Goal: Transaction & Acquisition: Purchase product/service

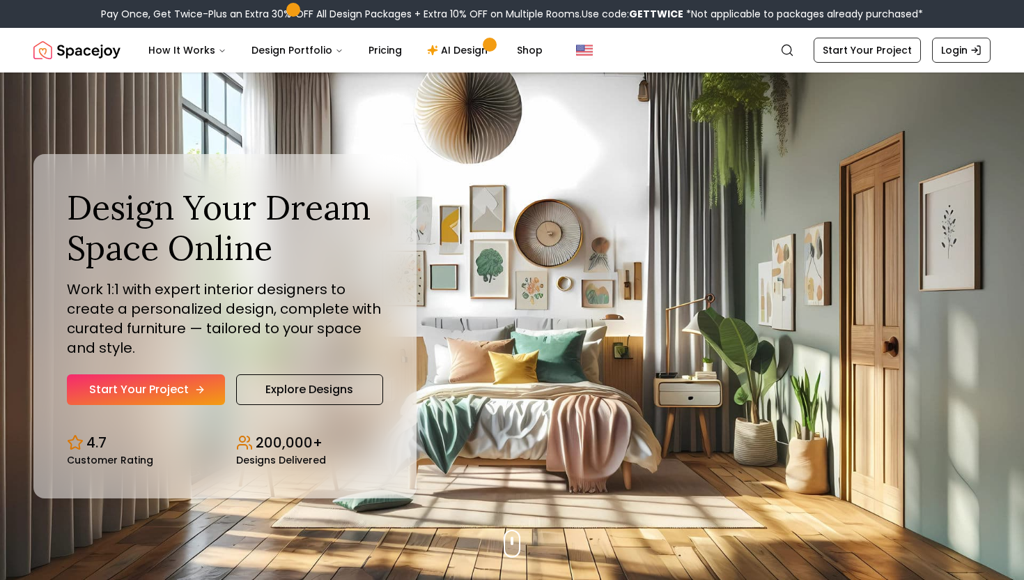
click at [174, 383] on link "Start Your Project" at bounding box center [146, 389] width 158 height 31
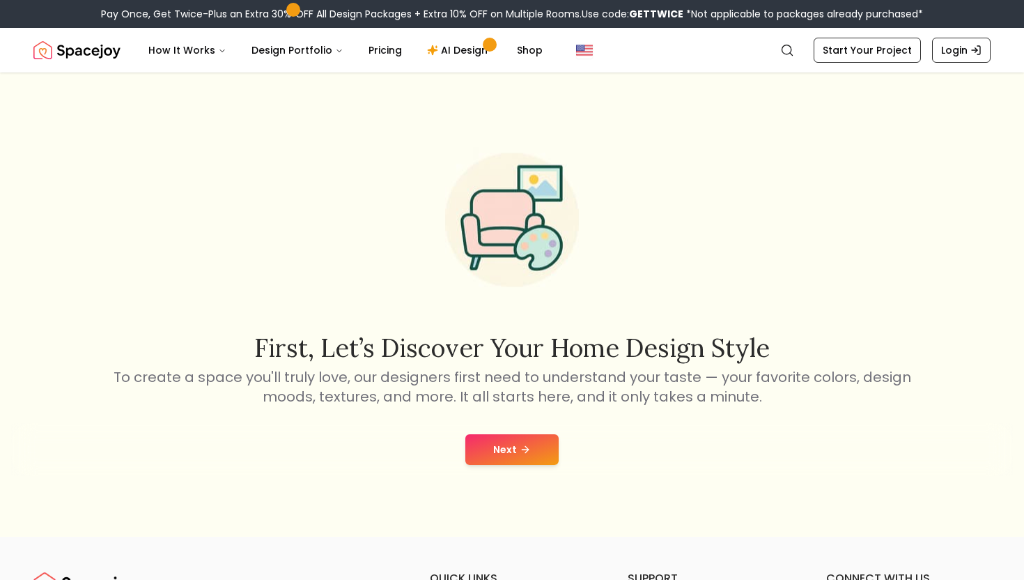
click at [514, 444] on button "Next" at bounding box center [512, 449] width 93 height 31
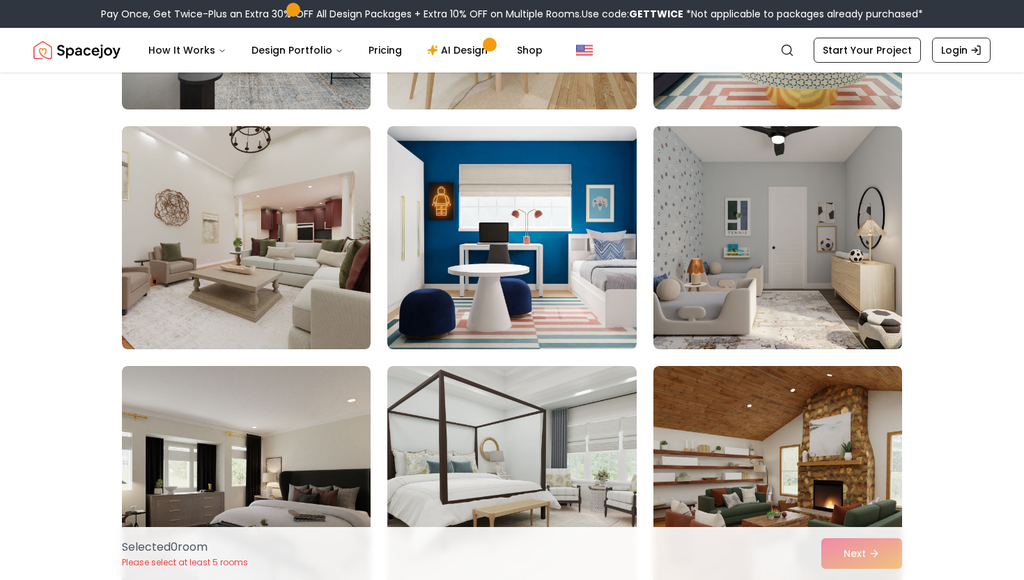
scroll to position [424, 0]
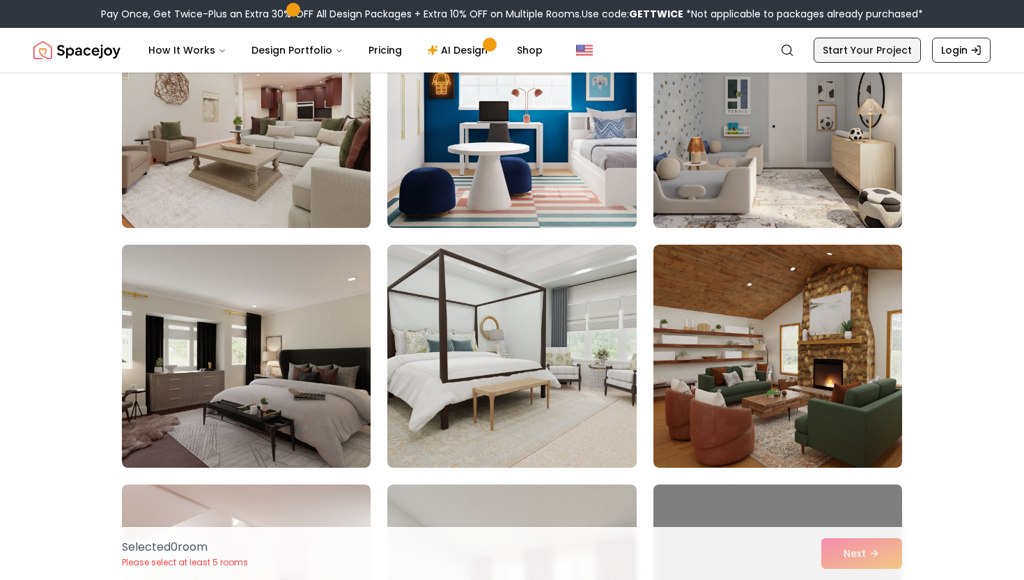
click at [884, 54] on link "Start Your Project" at bounding box center [867, 50] width 107 height 25
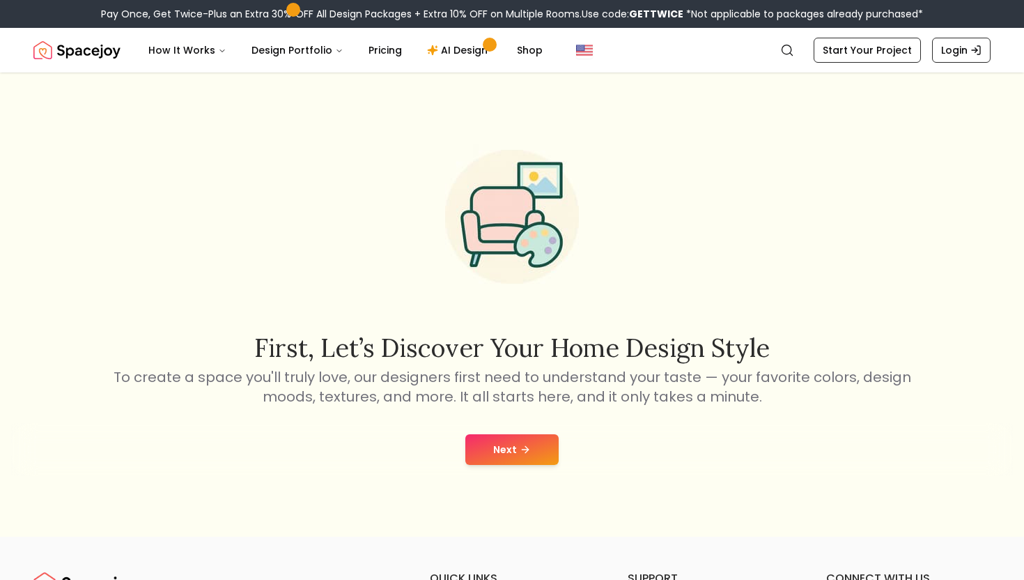
click at [502, 462] on button "Next" at bounding box center [512, 449] width 93 height 31
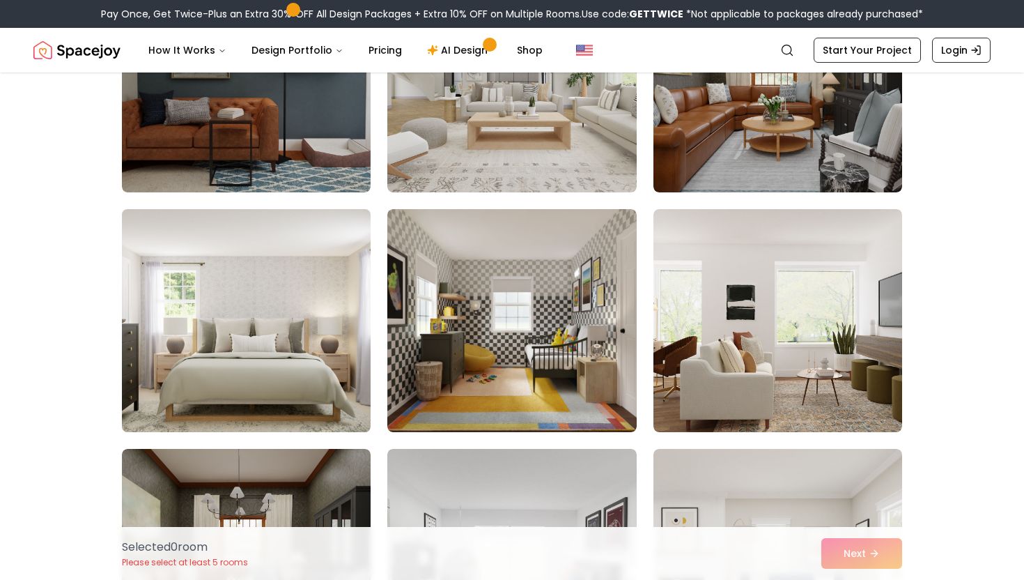
scroll to position [941, 0]
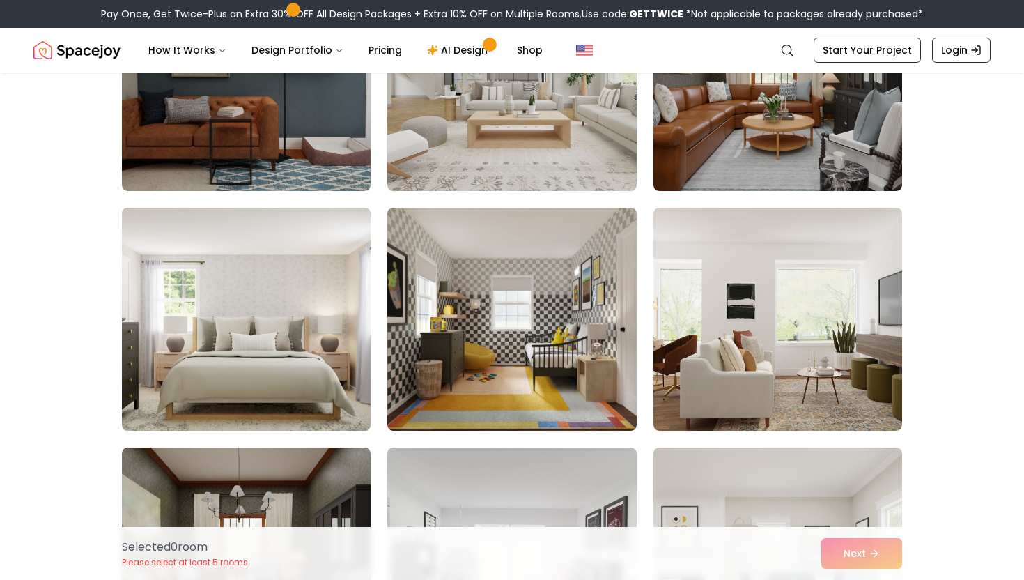
click at [306, 360] on img at bounding box center [246, 319] width 261 height 234
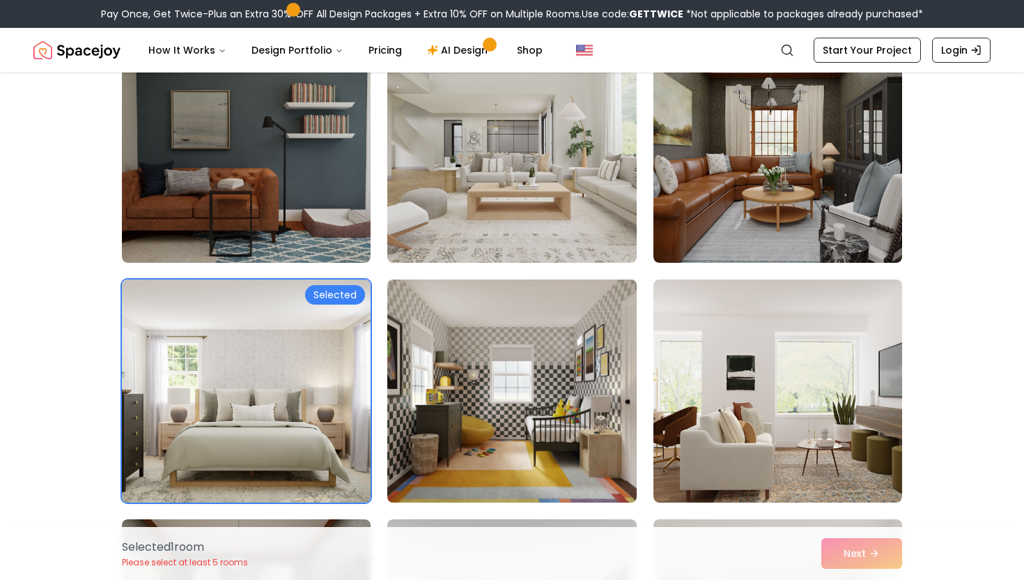
scroll to position [850, 0]
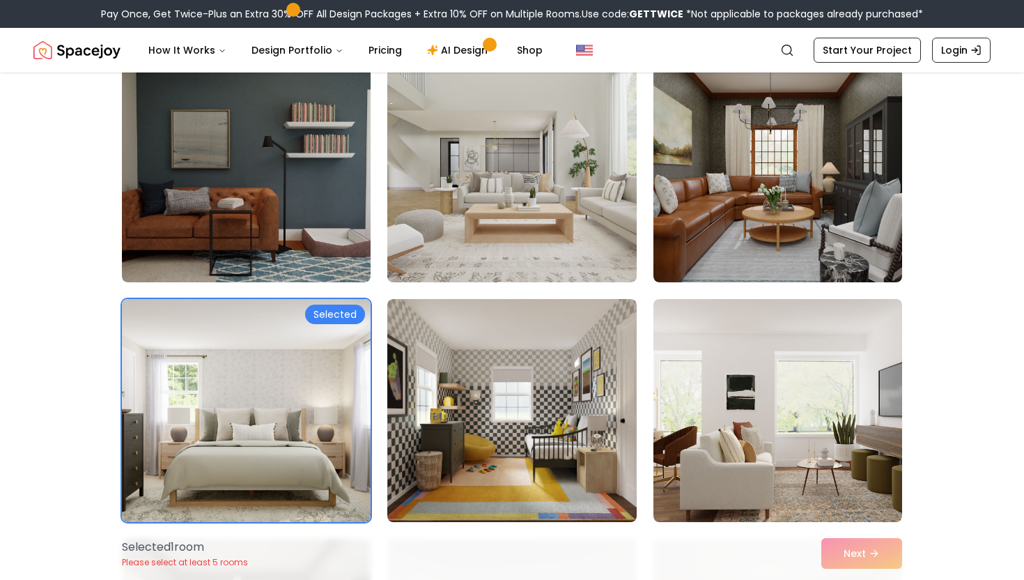
click at [541, 255] on img at bounding box center [511, 171] width 261 height 234
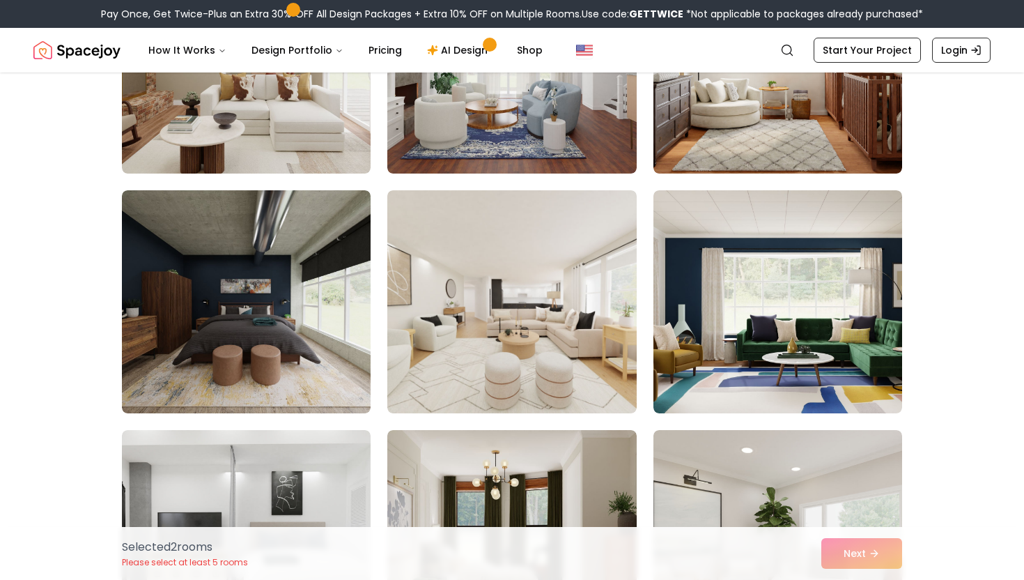
scroll to position [237, 0]
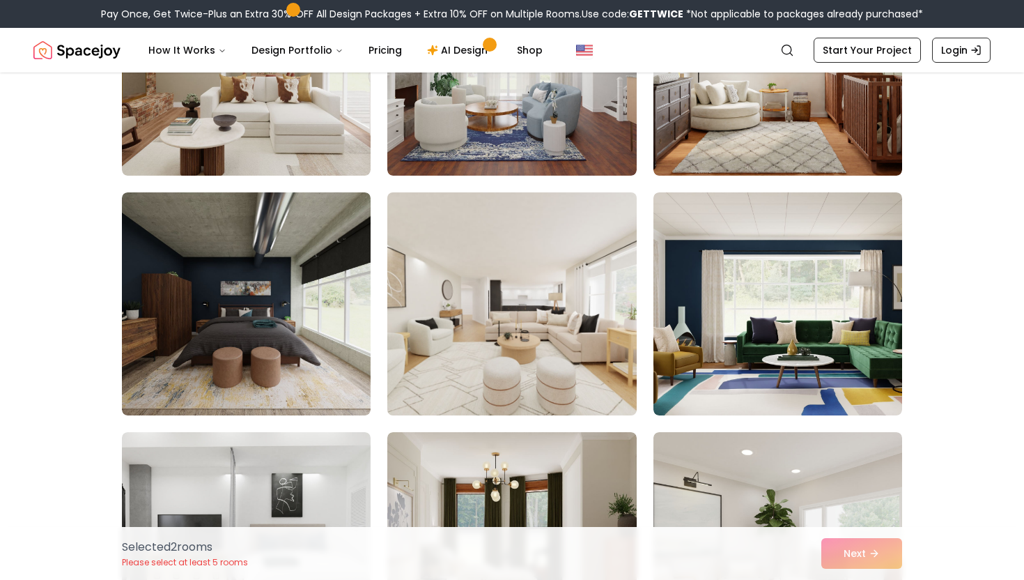
click at [541, 256] on img at bounding box center [511, 304] width 261 height 234
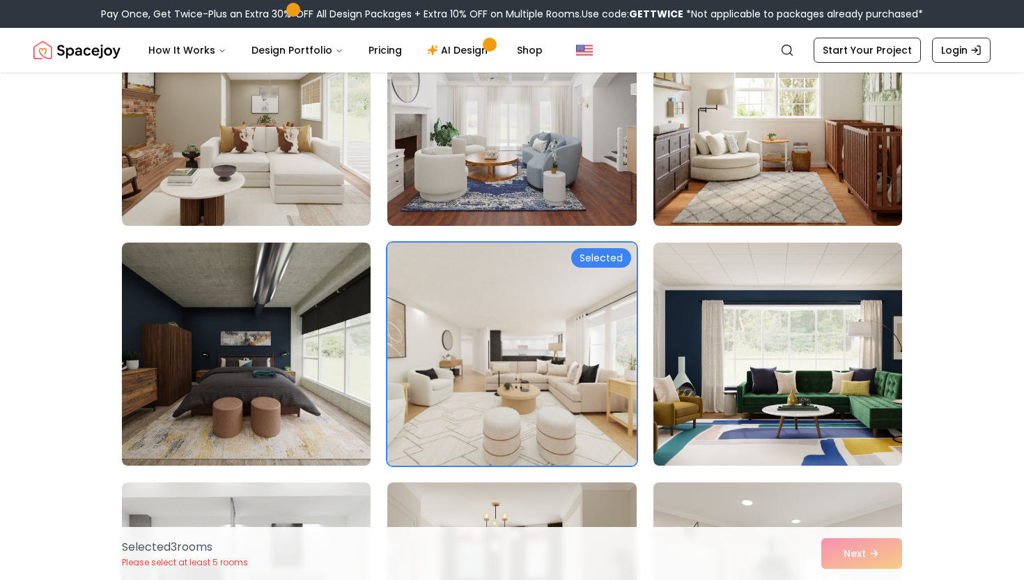
scroll to position [183, 0]
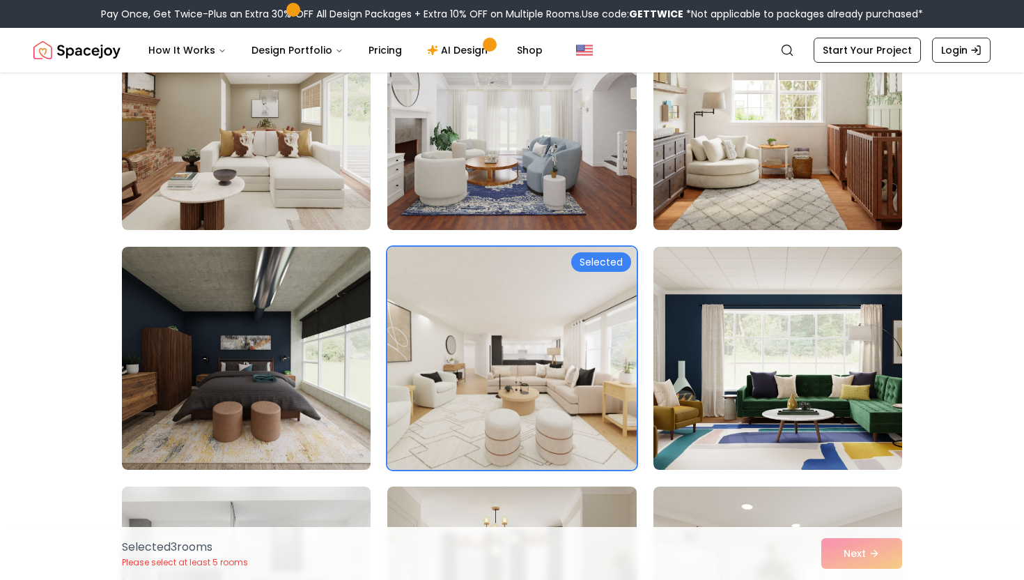
click at [699, 187] on img at bounding box center [777, 118] width 261 height 234
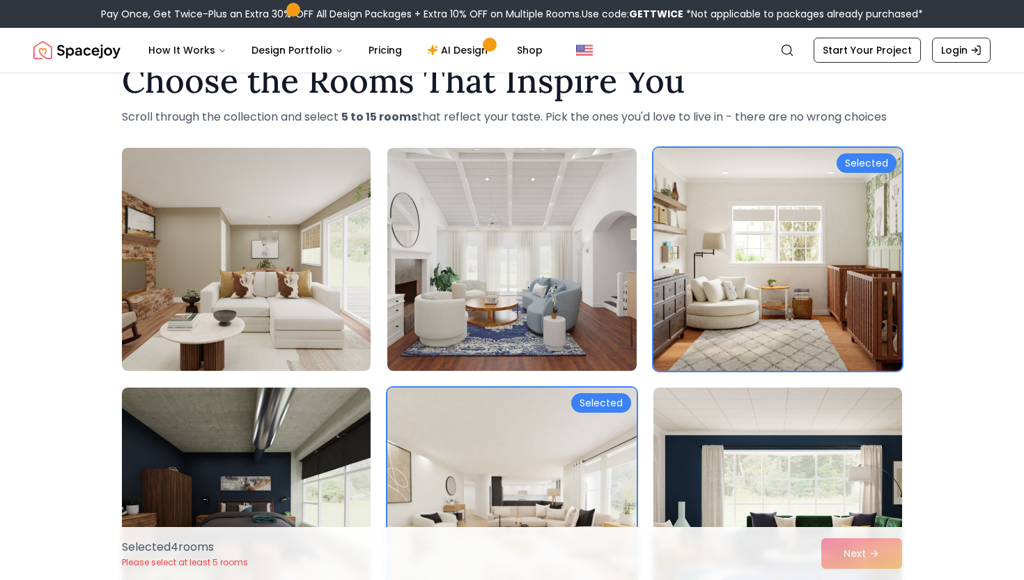
scroll to position [0, 0]
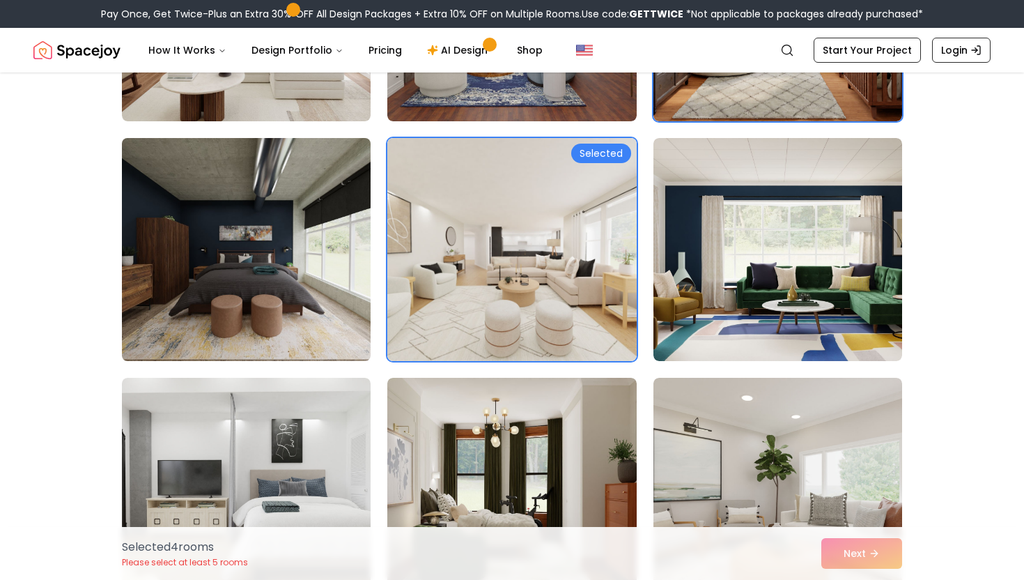
click at [259, 291] on img at bounding box center [246, 249] width 261 height 234
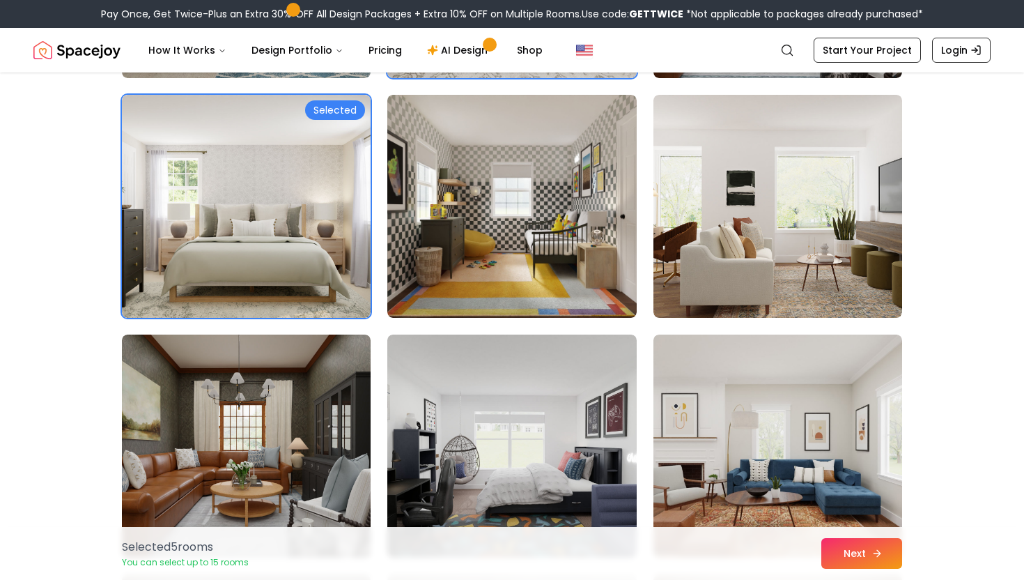
click at [827, 539] on button "Next" at bounding box center [862, 553] width 81 height 31
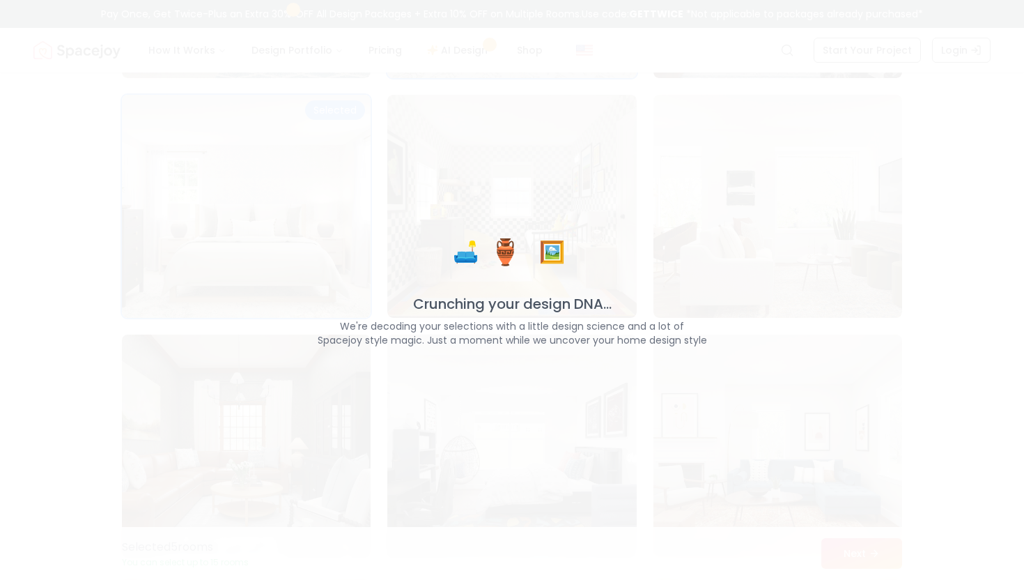
scroll to position [1054, 0]
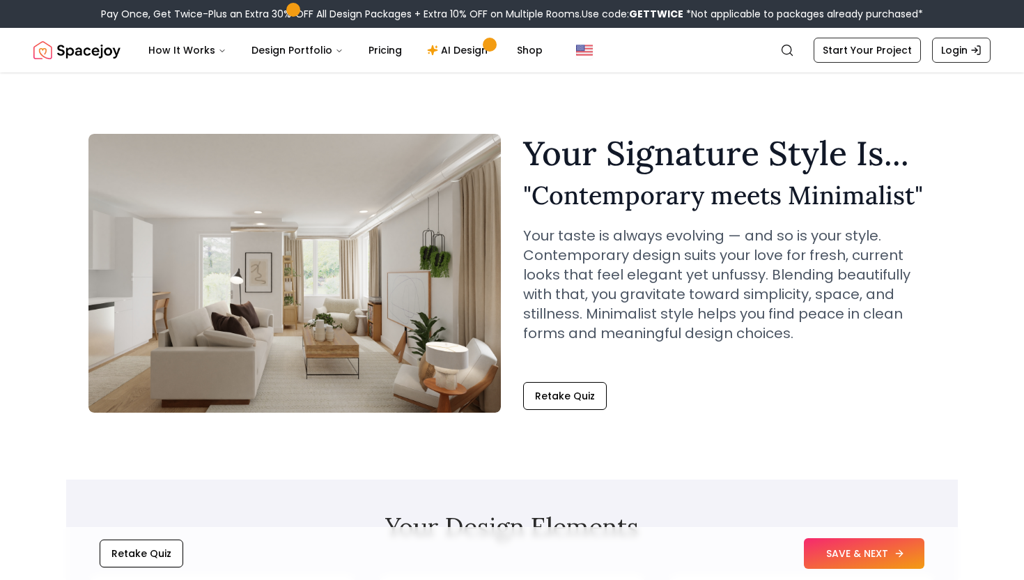
click at [907, 549] on button "SAVE & NEXT" at bounding box center [864, 553] width 121 height 31
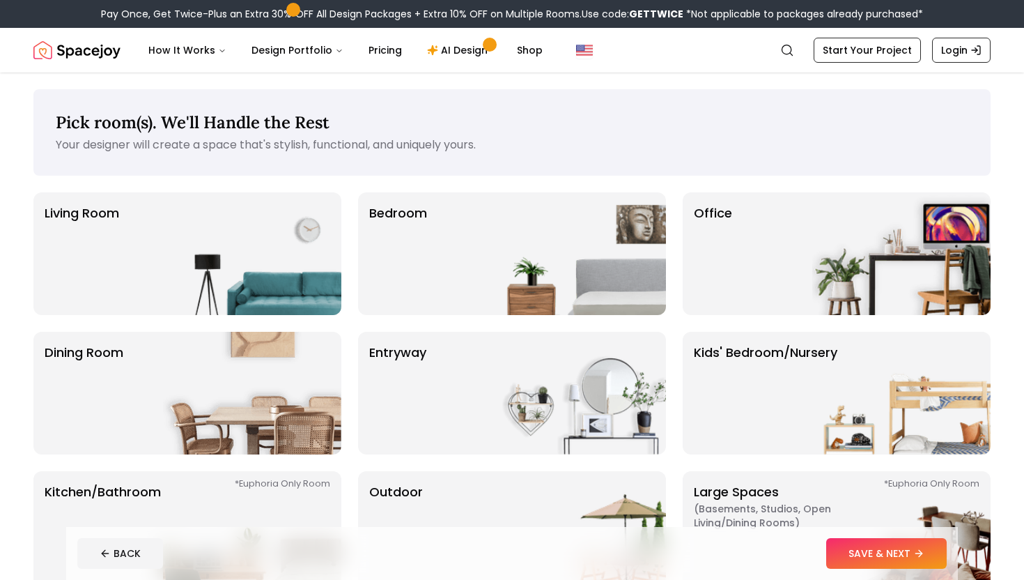
click at [579, 184] on div "Pick room(s). We'll Handle the Rest Your designer will create a space that's st…" at bounding box center [512, 341] width 958 height 505
click at [569, 261] on img at bounding box center [577, 253] width 178 height 123
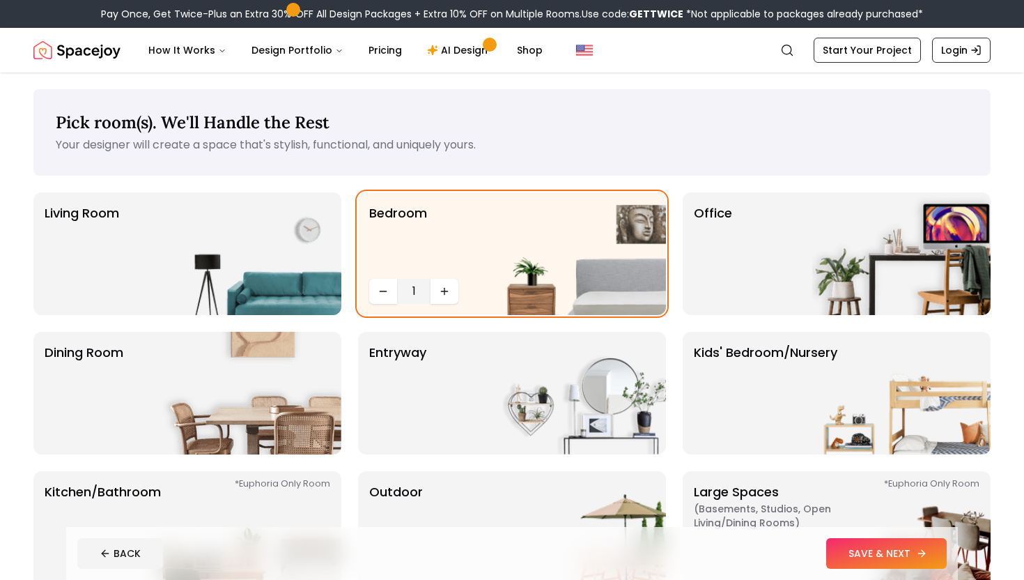
click at [896, 555] on button "SAVE & NEXT" at bounding box center [887, 553] width 121 height 31
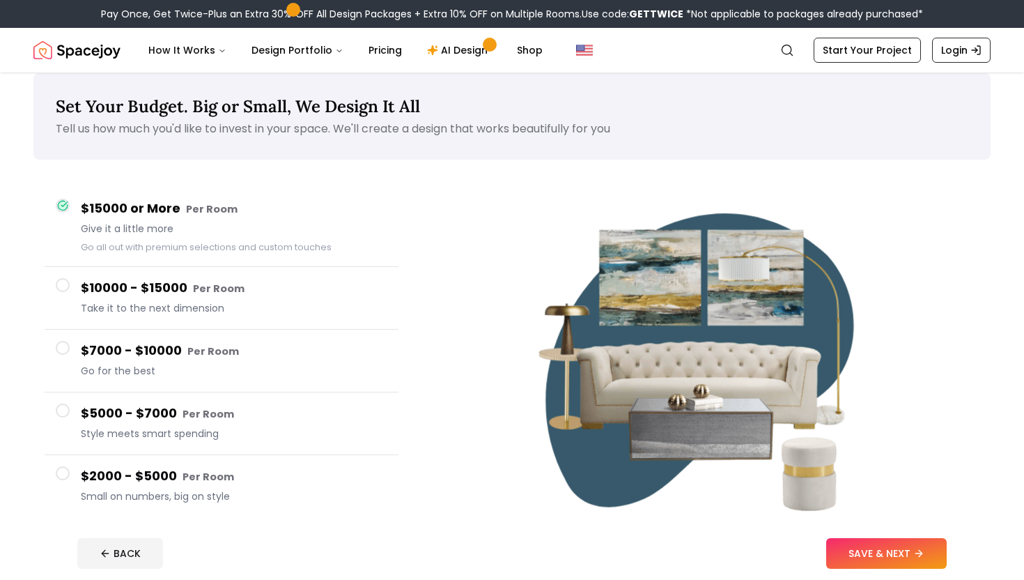
scroll to position [17, 0]
click at [197, 360] on h4 "$7000 - $10000 Per Room" at bounding box center [234, 350] width 307 height 20
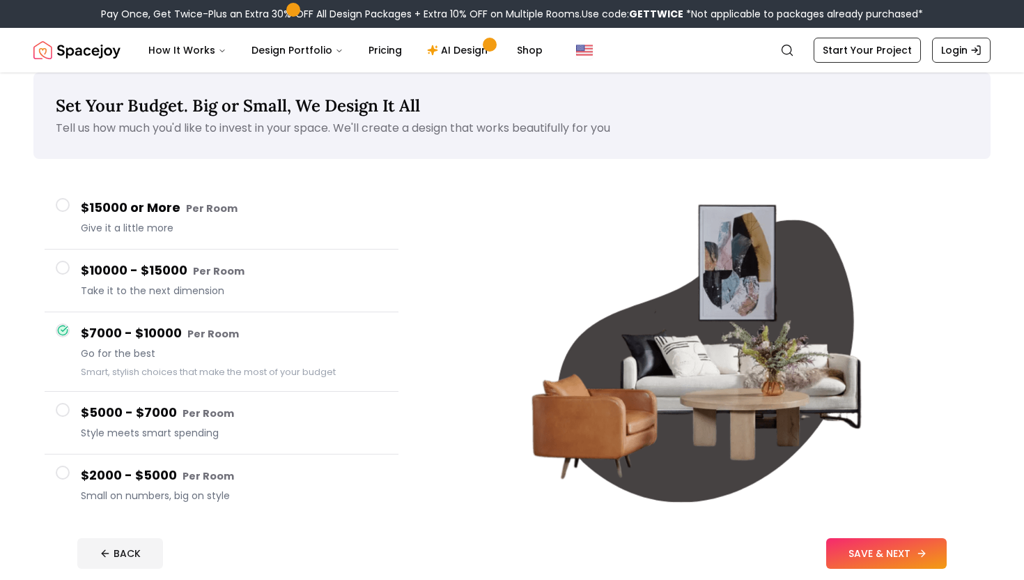
click at [884, 563] on button "SAVE & NEXT" at bounding box center [887, 553] width 121 height 31
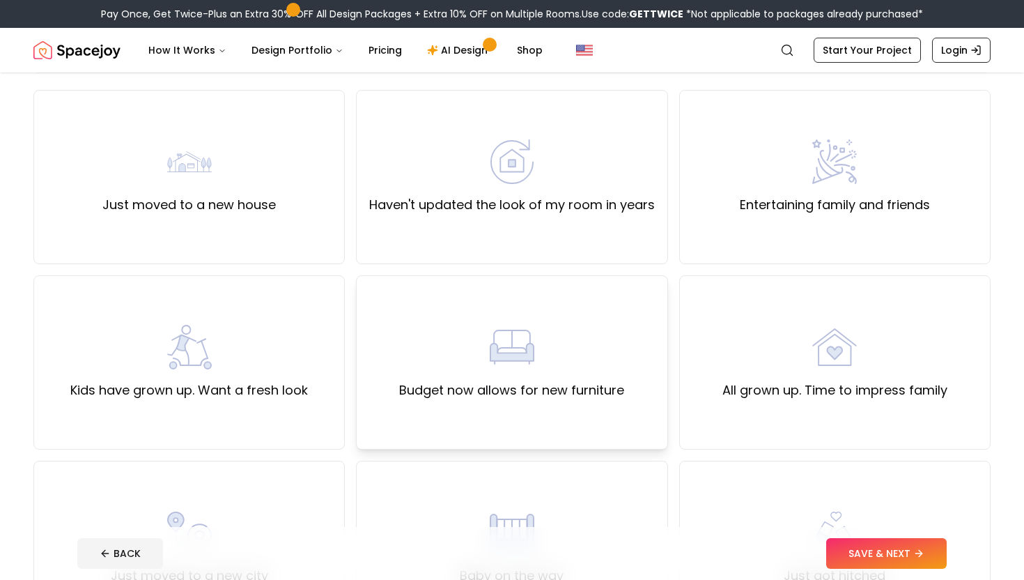
scroll to position [103, 0]
click at [249, 180] on div "Just moved to a new house" at bounding box center [189, 176] width 174 height 75
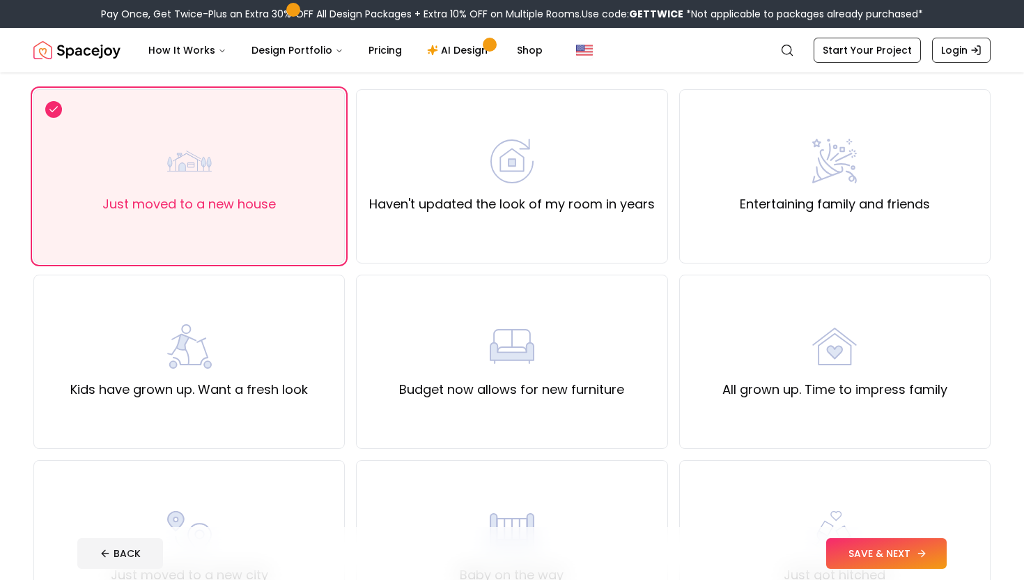
click at [854, 561] on button "SAVE & NEXT" at bounding box center [887, 553] width 121 height 31
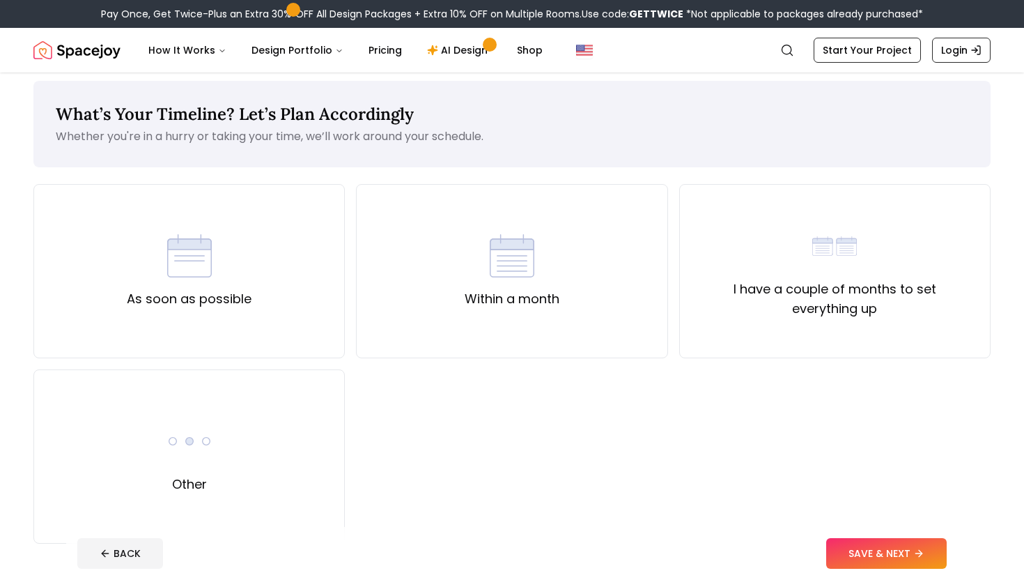
scroll to position [9, 0]
click at [210, 327] on div "As soon as possible" at bounding box center [189, 270] width 312 height 174
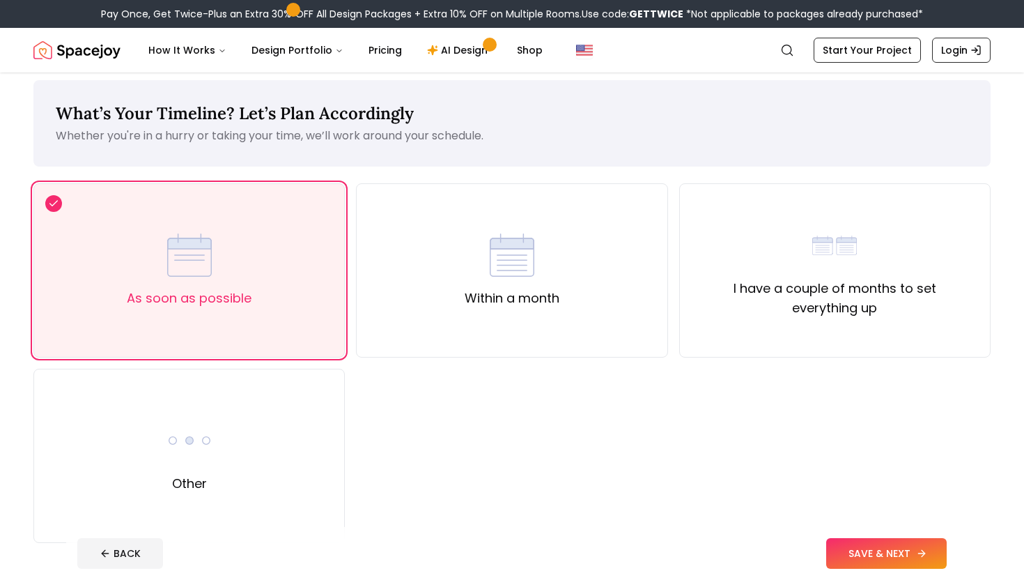
click at [856, 554] on button "SAVE & NEXT" at bounding box center [887, 553] width 121 height 31
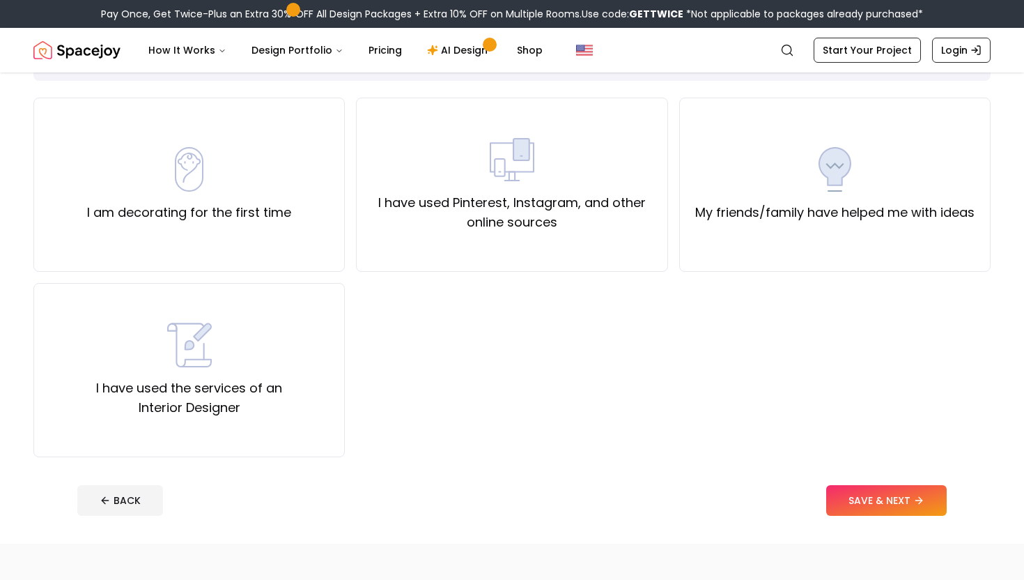
scroll to position [96, 0]
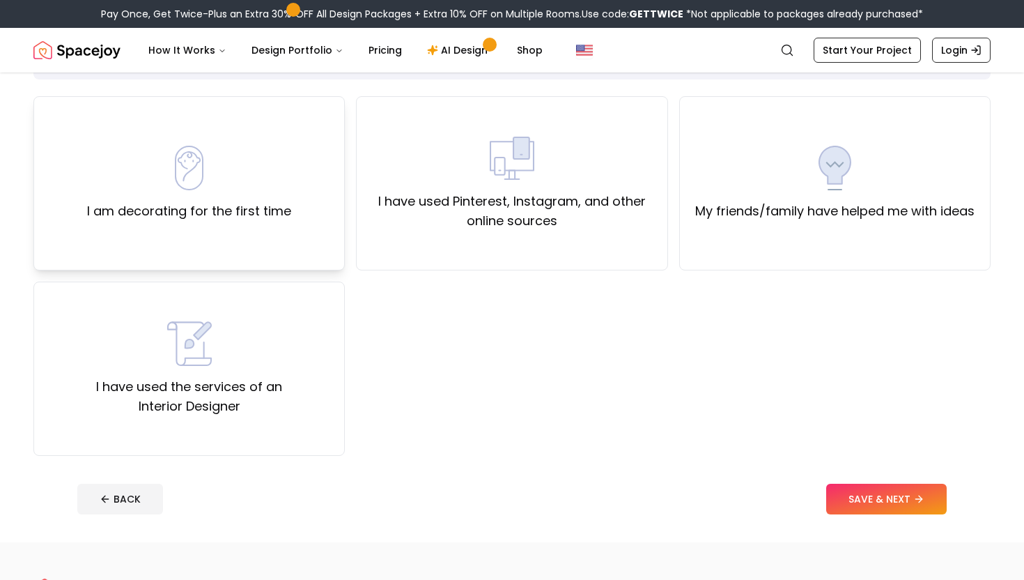
click at [275, 180] on div "I am decorating for the first time" at bounding box center [189, 183] width 204 height 75
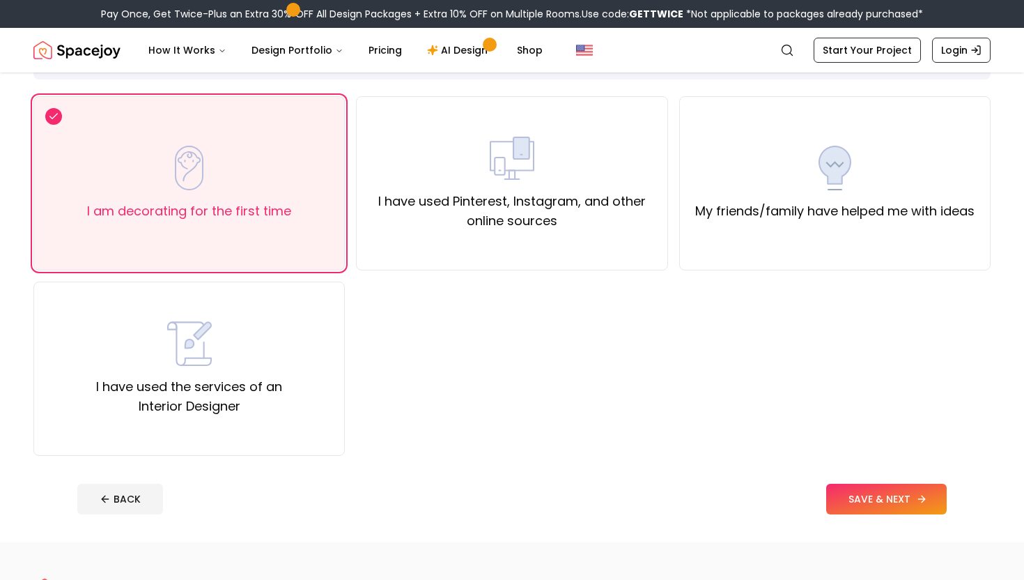
click at [912, 493] on button "SAVE & NEXT" at bounding box center [887, 499] width 121 height 31
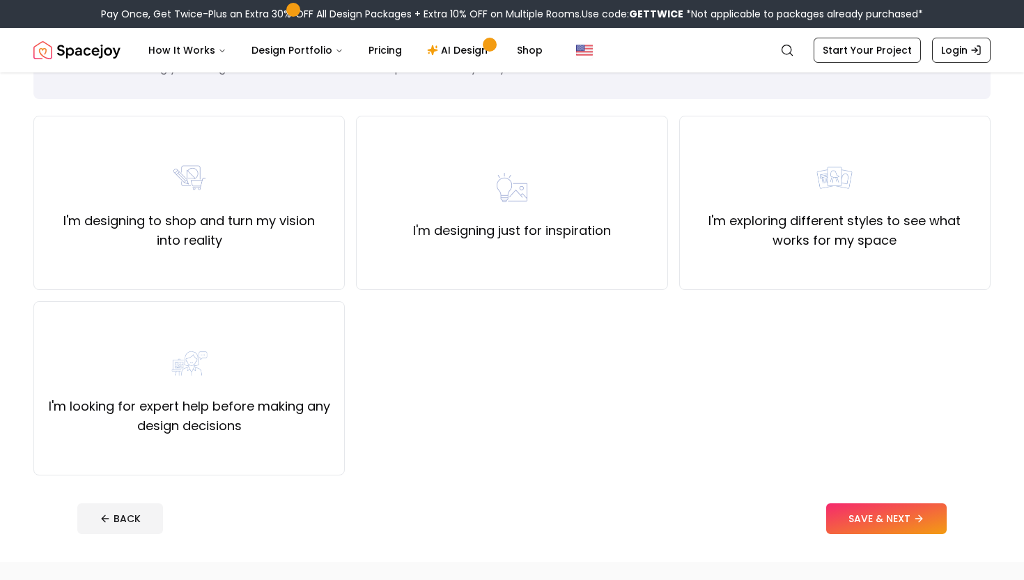
scroll to position [89, 0]
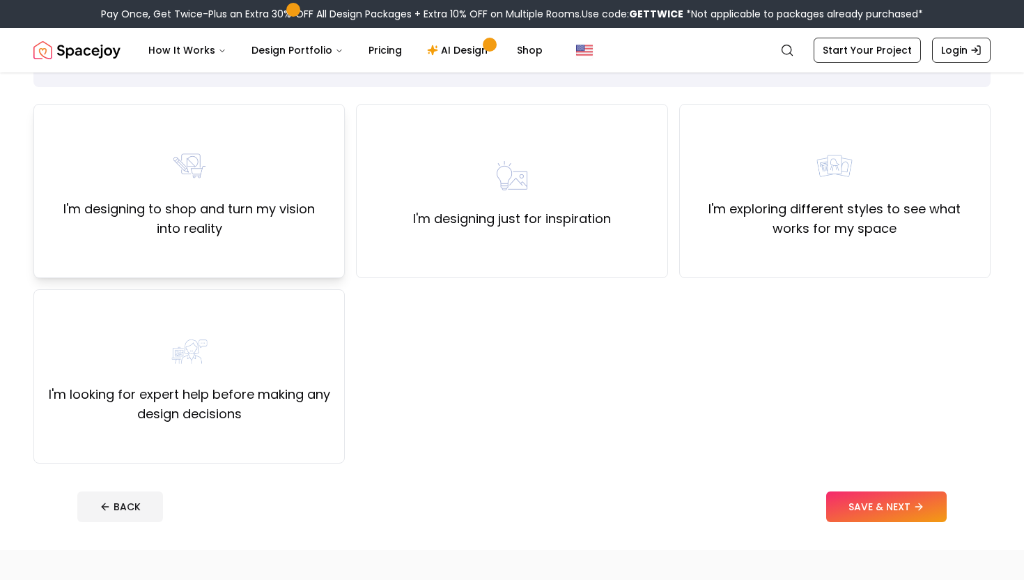
click at [323, 234] on label "I'm designing to shop and turn my vision into reality" at bounding box center [189, 218] width 288 height 39
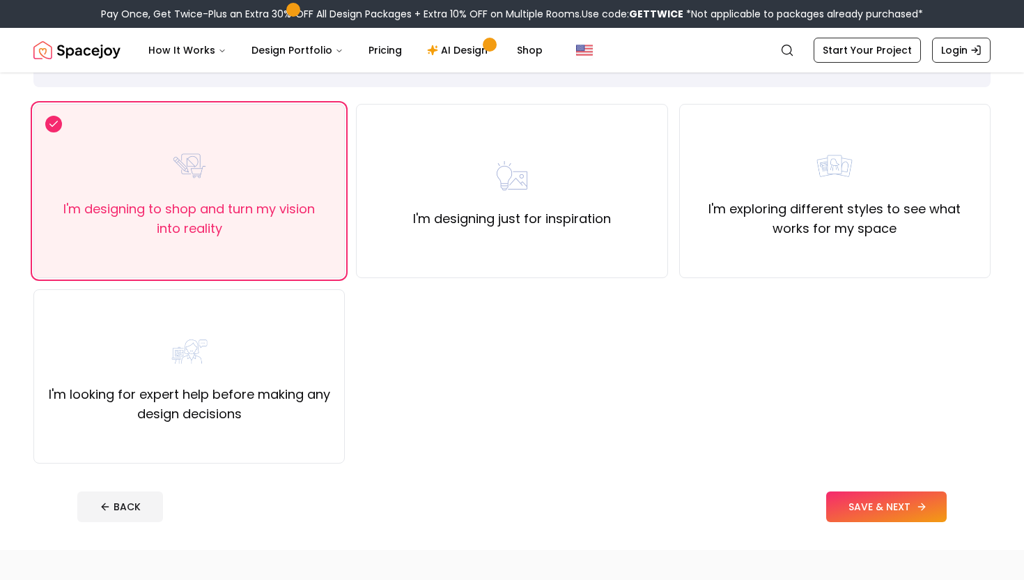
click at [882, 510] on button "SAVE & NEXT" at bounding box center [887, 506] width 121 height 31
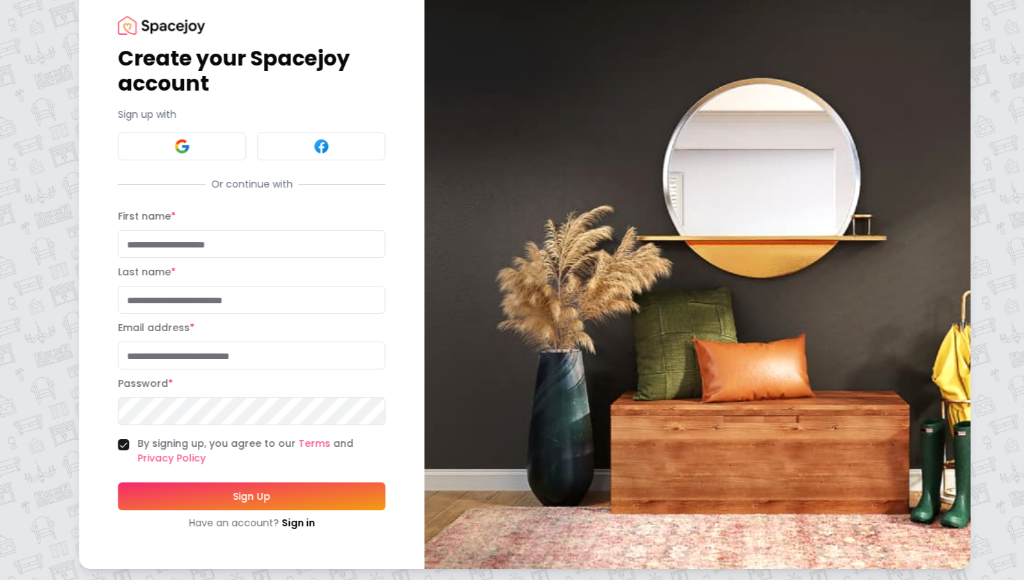
scroll to position [34, 0]
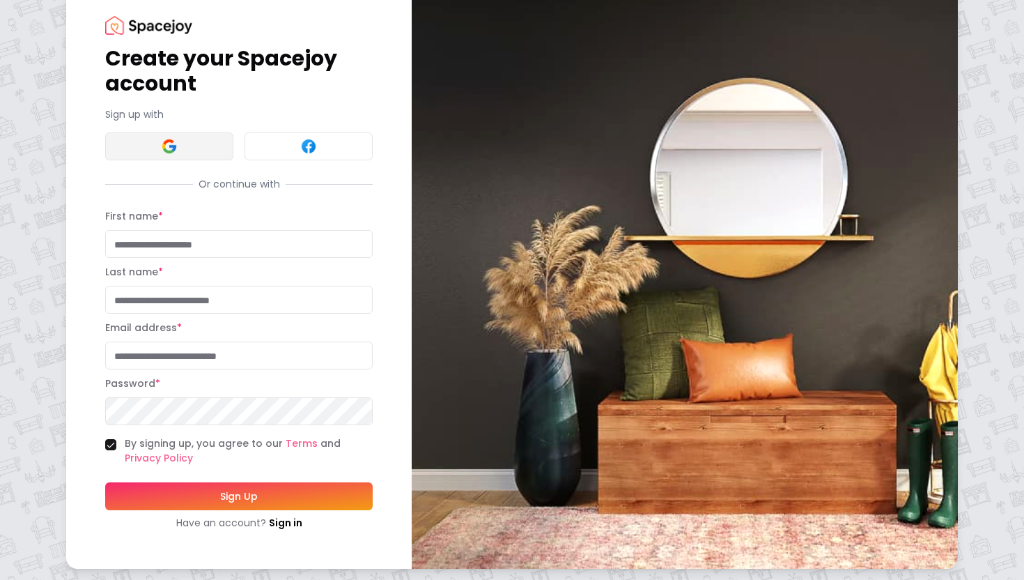
click at [173, 148] on img at bounding box center [169, 146] width 17 height 17
